Goal: Task Accomplishment & Management: Use online tool/utility

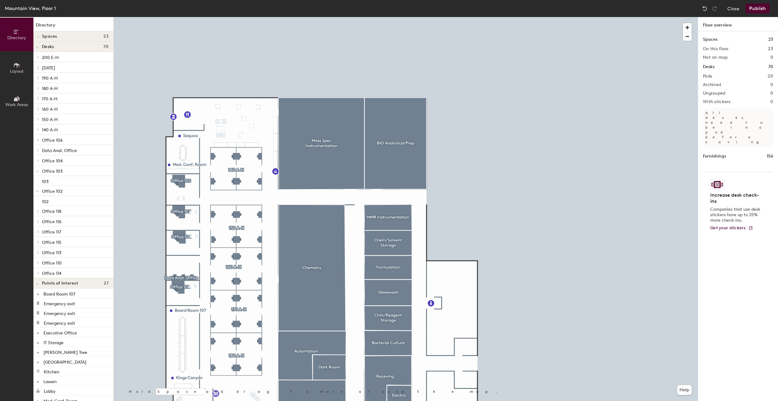
click at [20, 104] on span "Work Areas" at bounding box center [16, 104] width 22 height 5
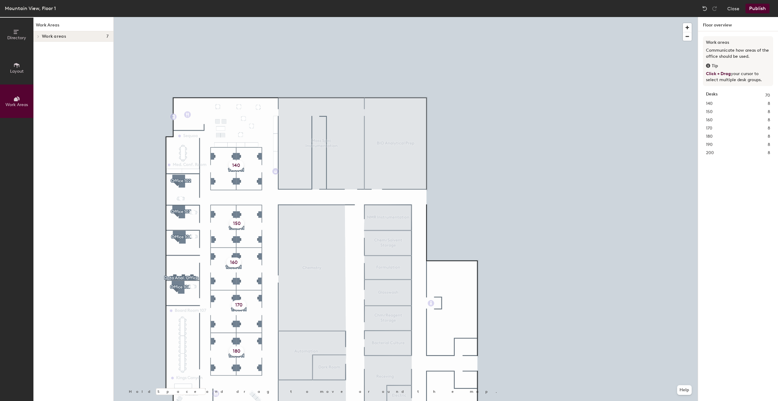
click at [18, 70] on span "Layout" at bounding box center [17, 71] width 14 height 5
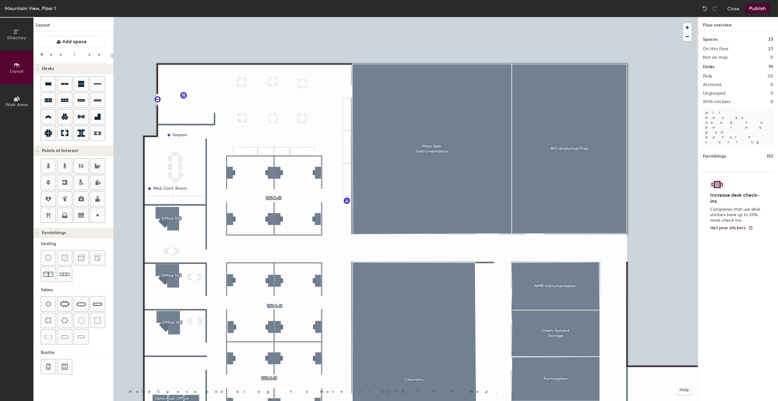
click at [755, 9] on button "Publish" at bounding box center [758, 9] width 24 height 10
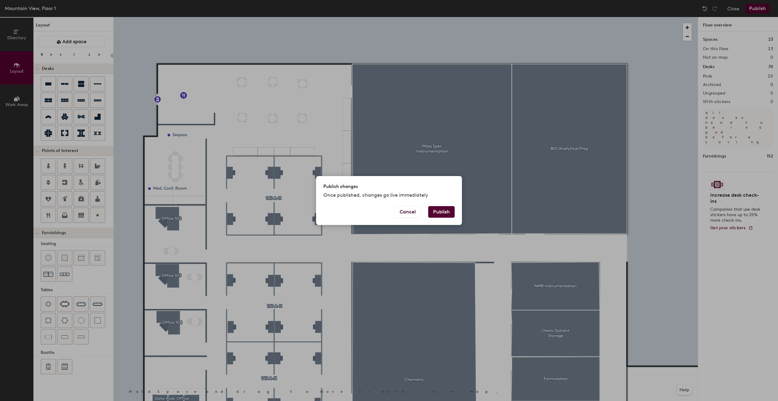
click at [444, 210] on button "Publish" at bounding box center [441, 212] width 26 height 12
type input "20"
